Goal: Navigation & Orientation: Go to known website

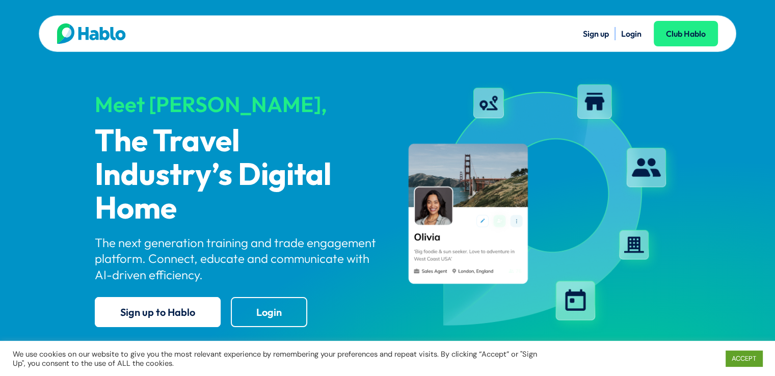
click at [630, 38] on link "Login" at bounding box center [631, 34] width 20 height 10
click at [627, 33] on link "Login" at bounding box center [631, 34] width 20 height 10
click at [632, 35] on link "Login" at bounding box center [631, 34] width 20 height 10
